Goal: Task Accomplishment & Management: Use online tool/utility

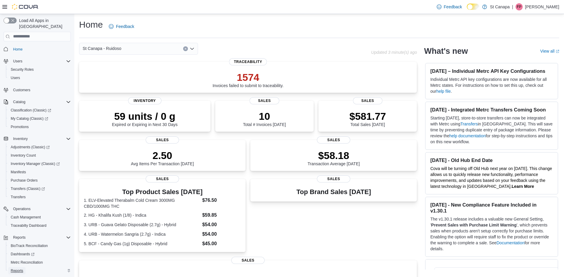
click at [25, 267] on link "Reports" at bounding box center [16, 270] width 17 height 7
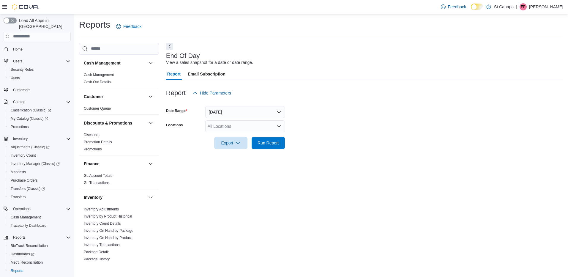
click at [226, 126] on div "All Locations" at bounding box center [245, 126] width 80 height 12
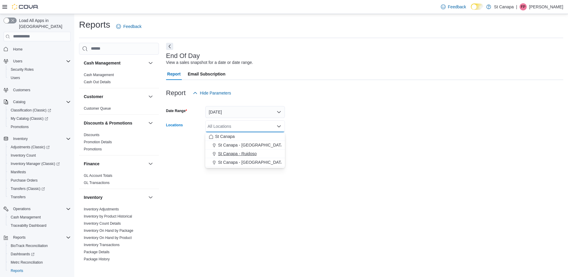
click at [245, 153] on span "St Canapa - Ruidoso" at bounding box center [237, 154] width 39 height 6
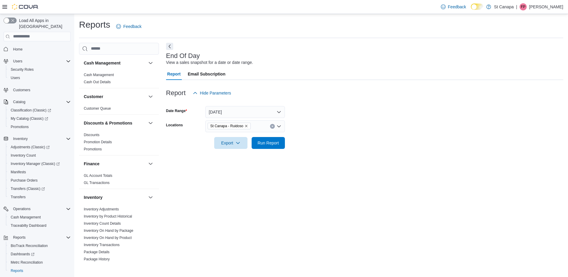
click at [346, 145] on form "Date Range [DATE] Locations [GEOGRAPHIC_DATA] - Ruidoso Export Run Report" at bounding box center [364, 124] width 397 height 50
click at [280, 146] on span "Run Report" at bounding box center [268, 143] width 26 height 12
